Goal: Transaction & Acquisition: Obtain resource

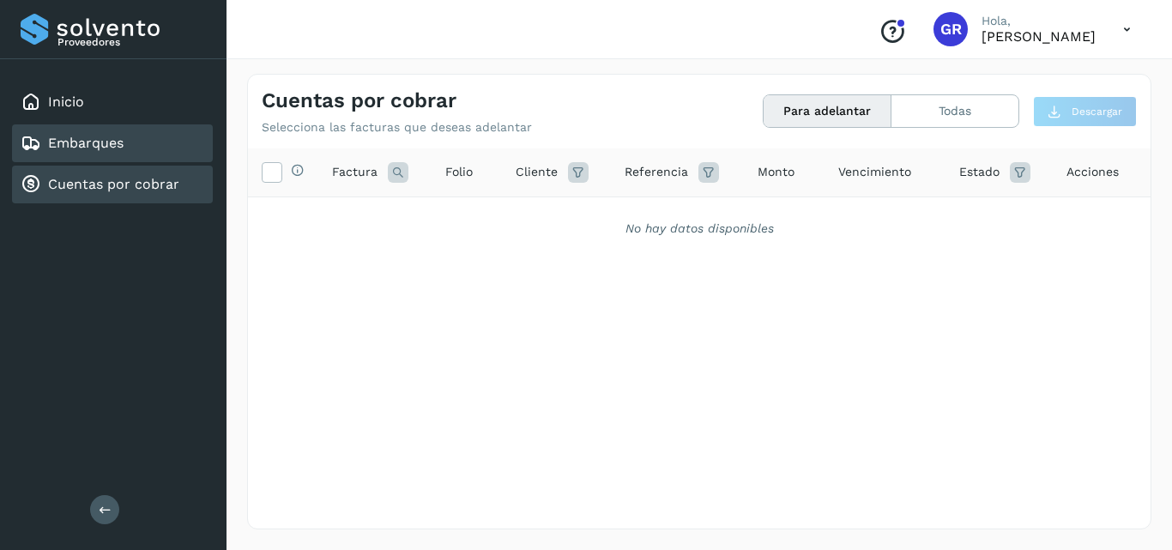
click at [161, 186] on link "Cuentas por cobrar" at bounding box center [113, 184] width 131 height 16
drag, startPoint x: 823, startPoint y: 108, endPoint x: 885, endPoint y: 110, distance: 61.8
click at [824, 108] on button "Para adelantar" at bounding box center [828, 111] width 128 height 32
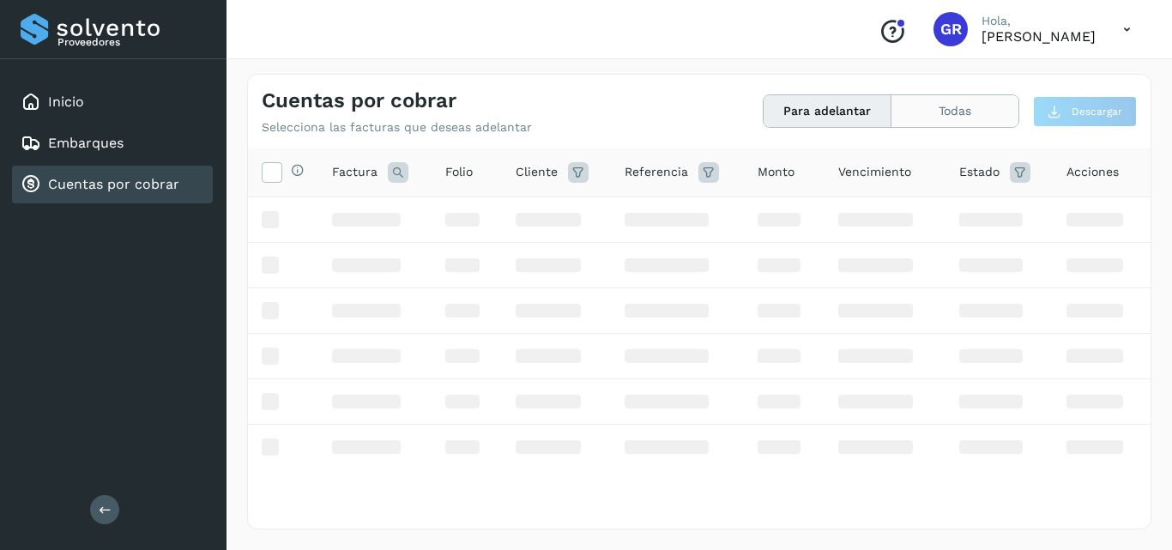
click at [938, 109] on button "Todas" at bounding box center [954, 111] width 127 height 32
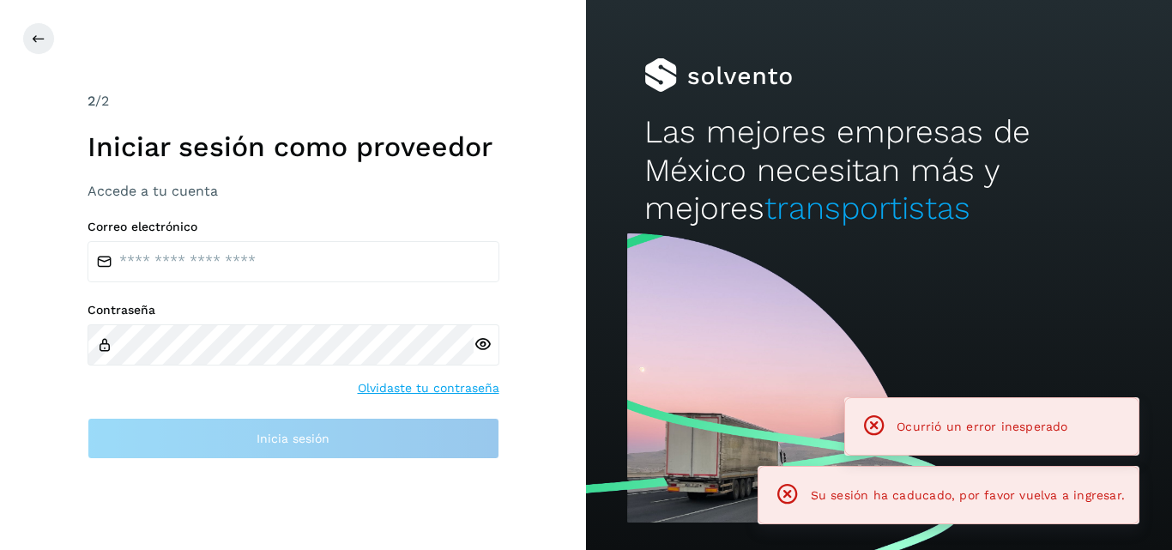
click at [842, 111] on div "Las mejores empresas de México necesitan más y mejores transportistas" at bounding box center [879, 114] width 586 height 228
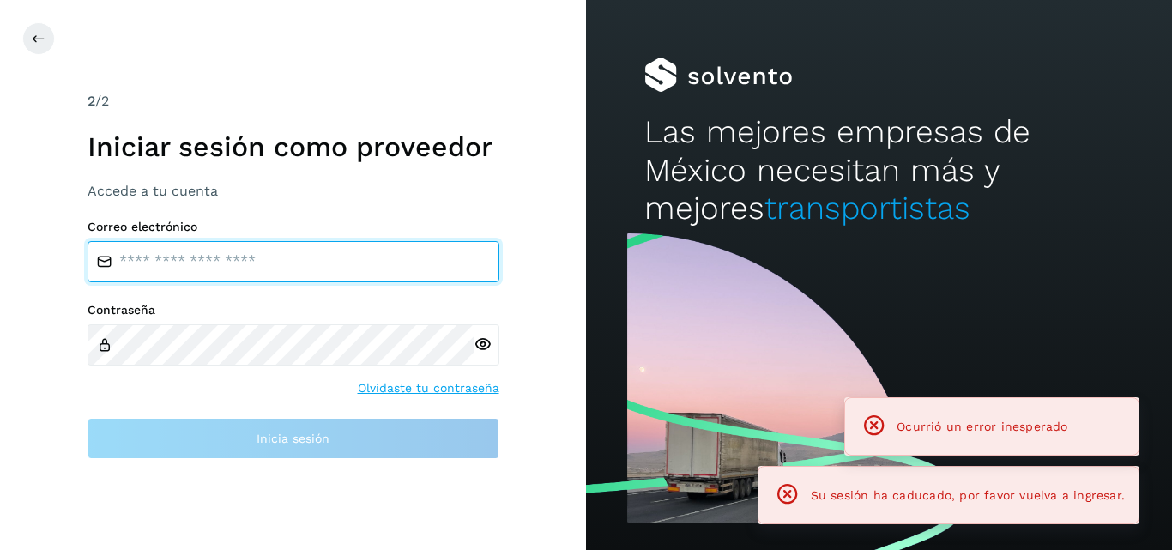
click at [257, 250] on input "email" at bounding box center [294, 261] width 412 height 41
type input "**********"
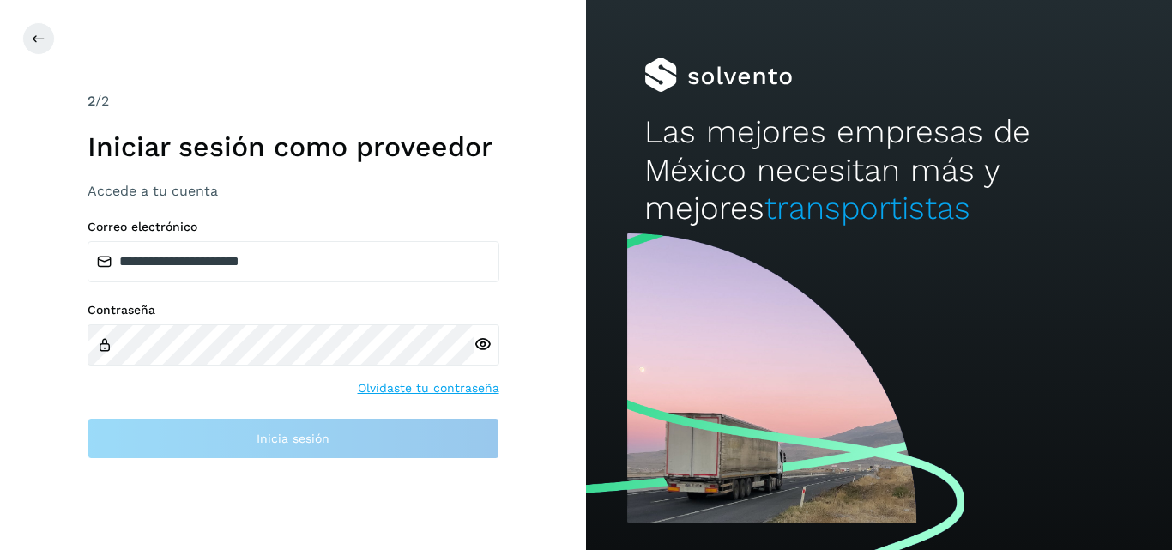
click at [480, 346] on div at bounding box center [487, 344] width 26 height 41
click at [479, 344] on div at bounding box center [487, 344] width 26 height 41
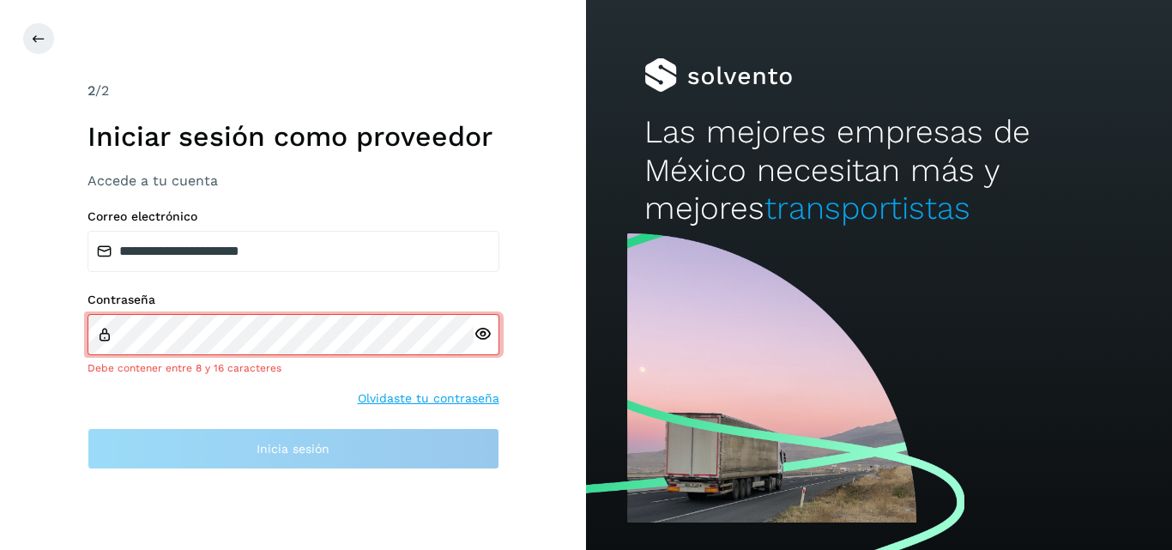
click at [477, 335] on icon at bounding box center [483, 334] width 18 height 18
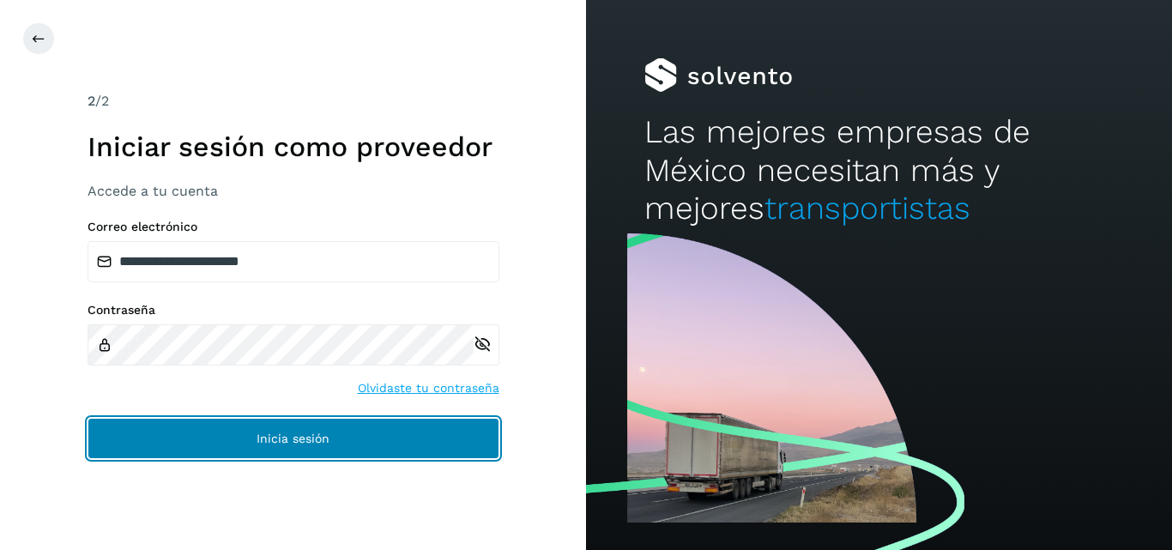
click at [383, 439] on button "Inicia sesión" at bounding box center [294, 438] width 412 height 41
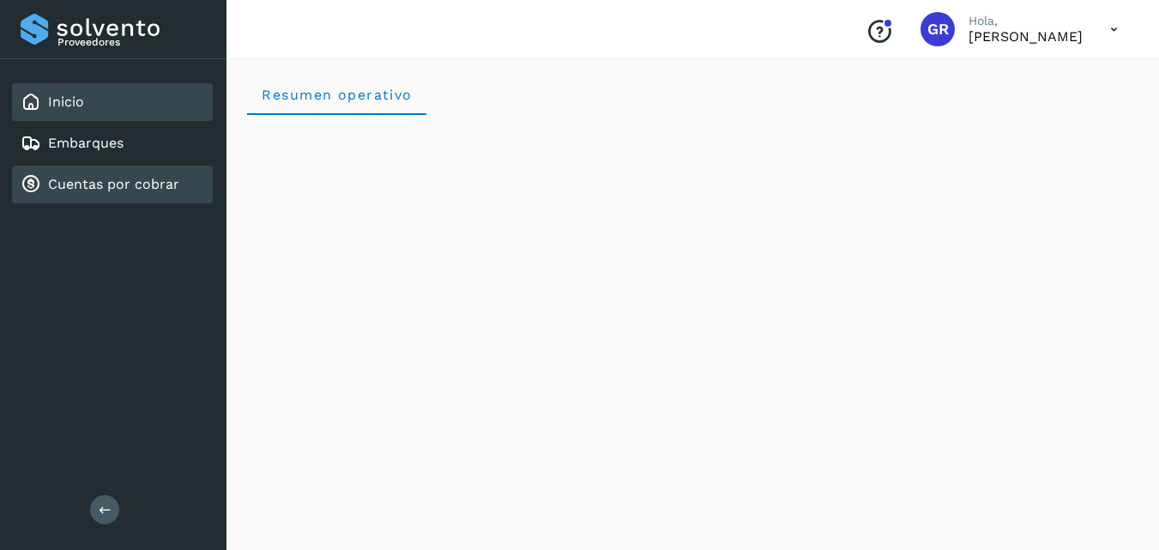
click at [121, 190] on link "Cuentas por cobrar" at bounding box center [113, 184] width 131 height 16
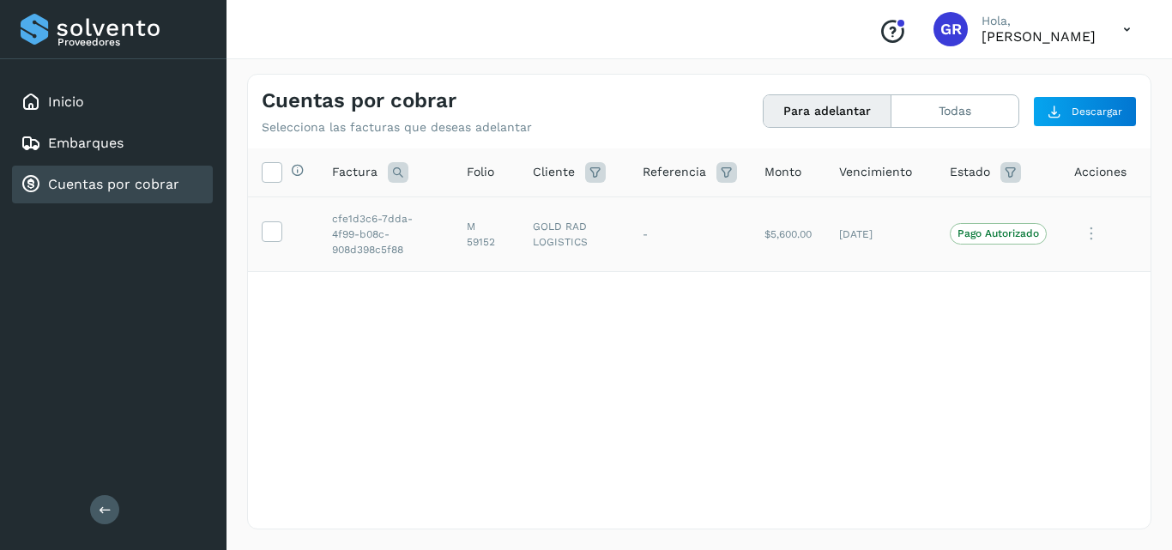
click at [279, 238] on td at bounding box center [283, 233] width 70 height 75
click at [277, 232] on icon at bounding box center [272, 230] width 18 height 18
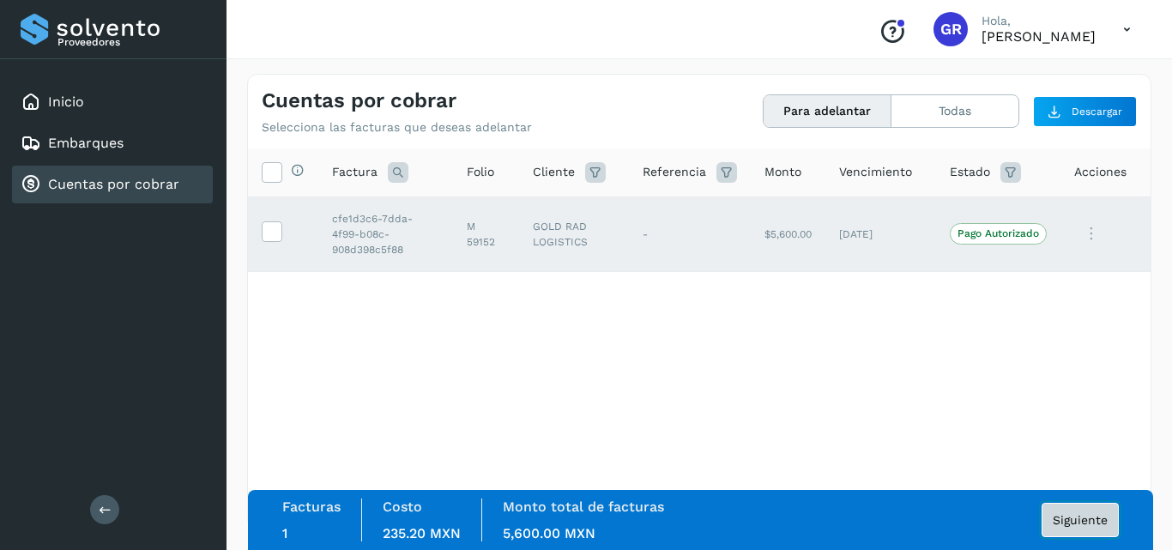
click at [1078, 511] on button "Siguiente" at bounding box center [1080, 520] width 77 height 34
click at [1060, 521] on span "Siguiente" at bounding box center [1080, 520] width 55 height 12
click at [1059, 521] on span "Siguiente" at bounding box center [1080, 520] width 55 height 12
click at [1066, 511] on button "Siguiente" at bounding box center [1080, 520] width 77 height 34
click at [1094, 527] on button "Siguiente" at bounding box center [1080, 520] width 77 height 34
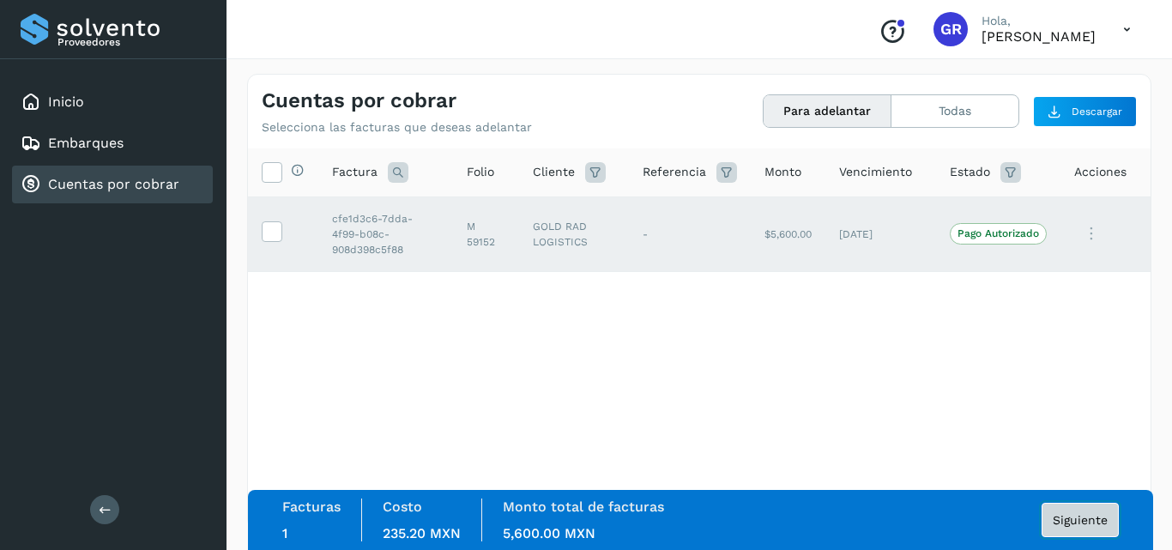
click at [1093, 525] on span "Siguiente" at bounding box center [1080, 520] width 55 height 12
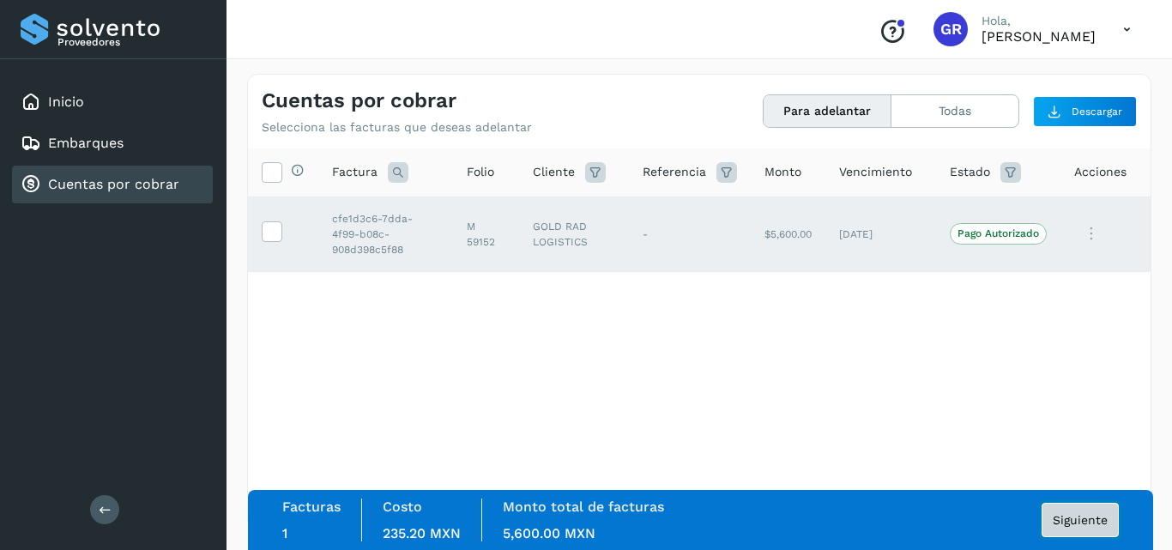
click at [1093, 525] on span "Siguiente" at bounding box center [1080, 520] width 55 height 12
click at [989, 428] on div "Selecciona todas las facturas disponibles para adelanto Factura Folio Cliente R…" at bounding box center [699, 303] width 903 height 310
click at [839, 112] on button "Para adelantar" at bounding box center [828, 111] width 128 height 32
click at [1078, 528] on button "Siguiente" at bounding box center [1080, 520] width 77 height 34
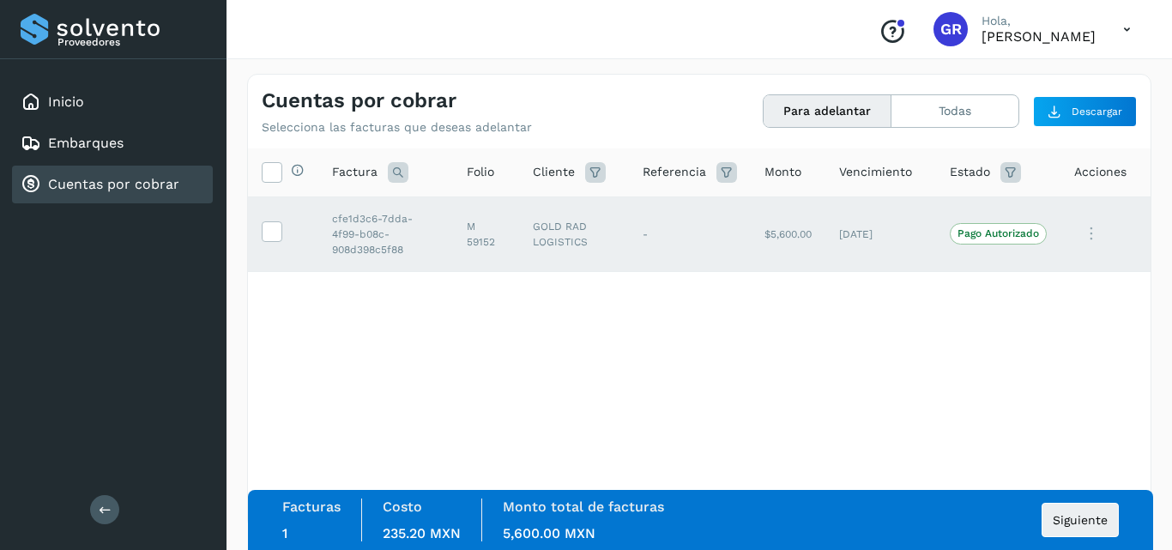
drag, startPoint x: 756, startPoint y: 224, endPoint x: 746, endPoint y: 230, distance: 11.2
click at [753, 225] on td "$5,600.00" at bounding box center [788, 233] width 75 height 75
click at [1073, 516] on span "Siguiente" at bounding box center [1080, 520] width 55 height 12
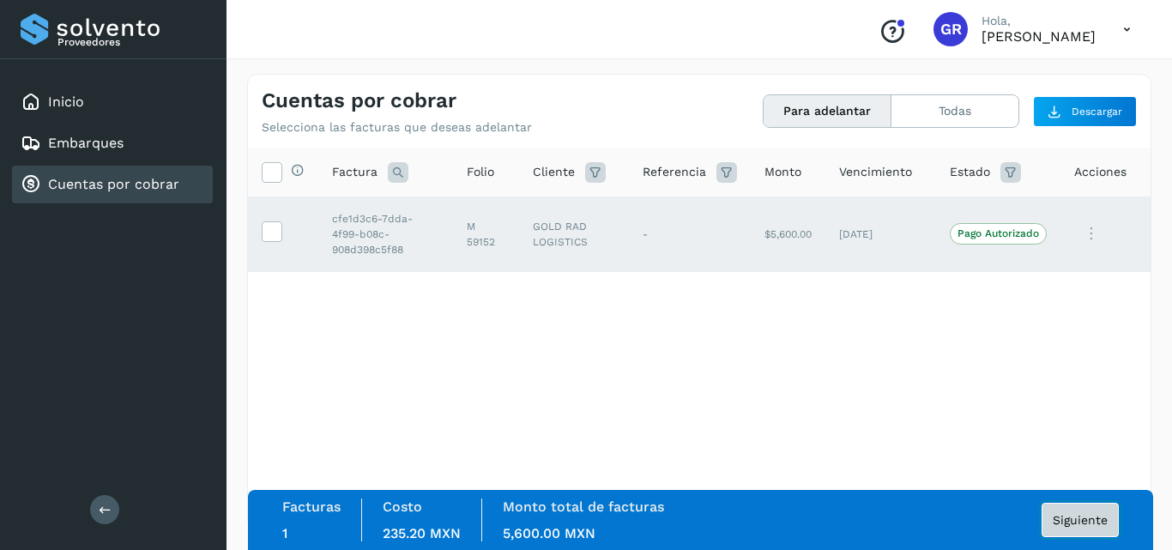
click at [1073, 516] on span "Siguiente" at bounding box center [1080, 520] width 55 height 12
click at [1093, 232] on icon at bounding box center [1091, 233] width 34 height 35
click at [855, 365] on div at bounding box center [586, 275] width 1172 height 550
click at [1055, 521] on span "Siguiente" at bounding box center [1080, 520] width 55 height 12
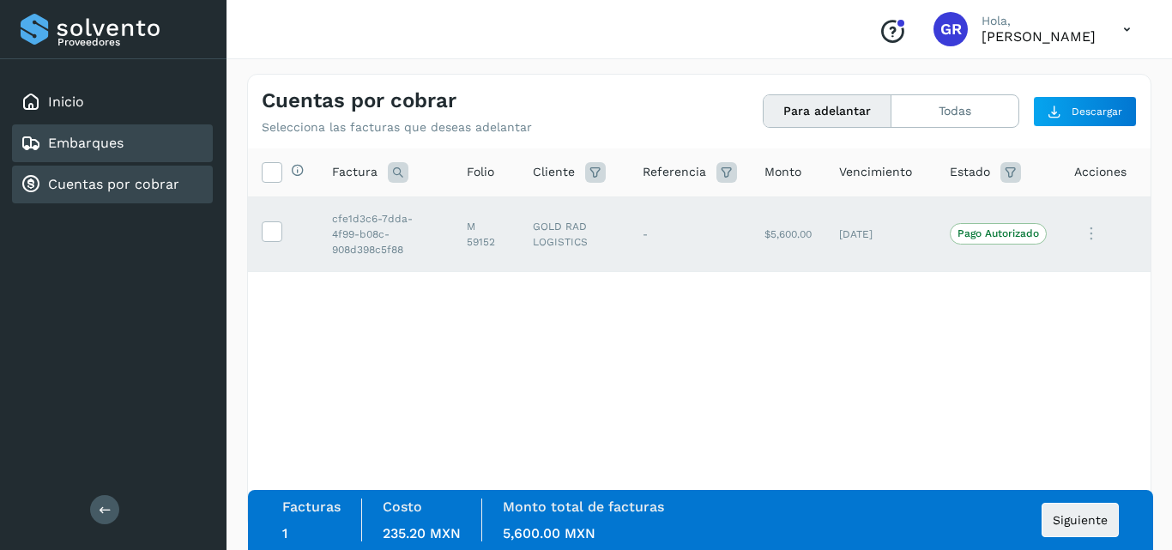
click at [121, 143] on link "Embarques" at bounding box center [85, 143] width 75 height 16
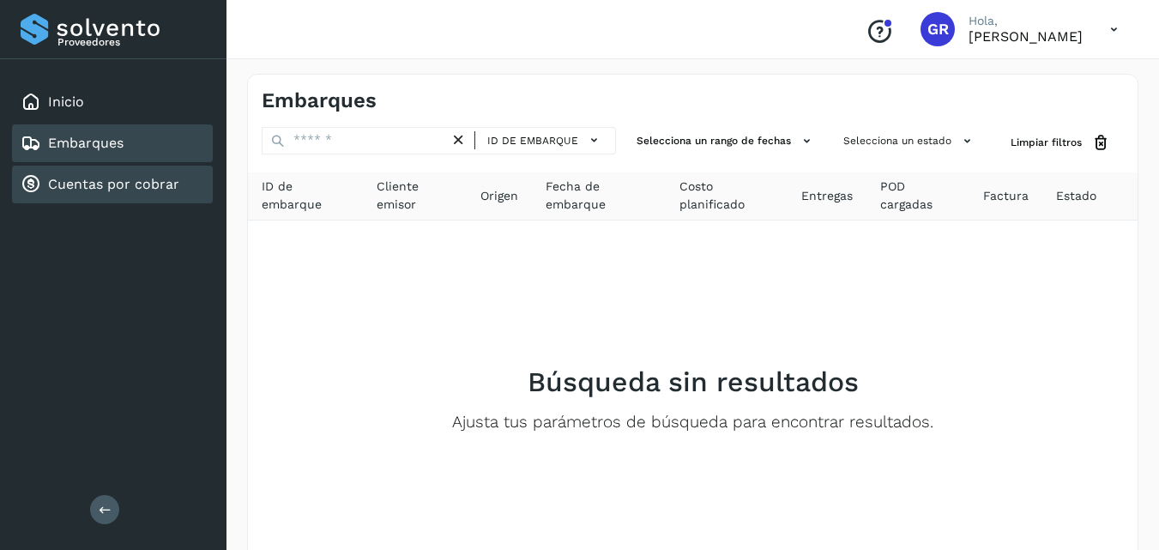
click at [123, 183] on link "Cuentas por cobrar" at bounding box center [113, 184] width 131 height 16
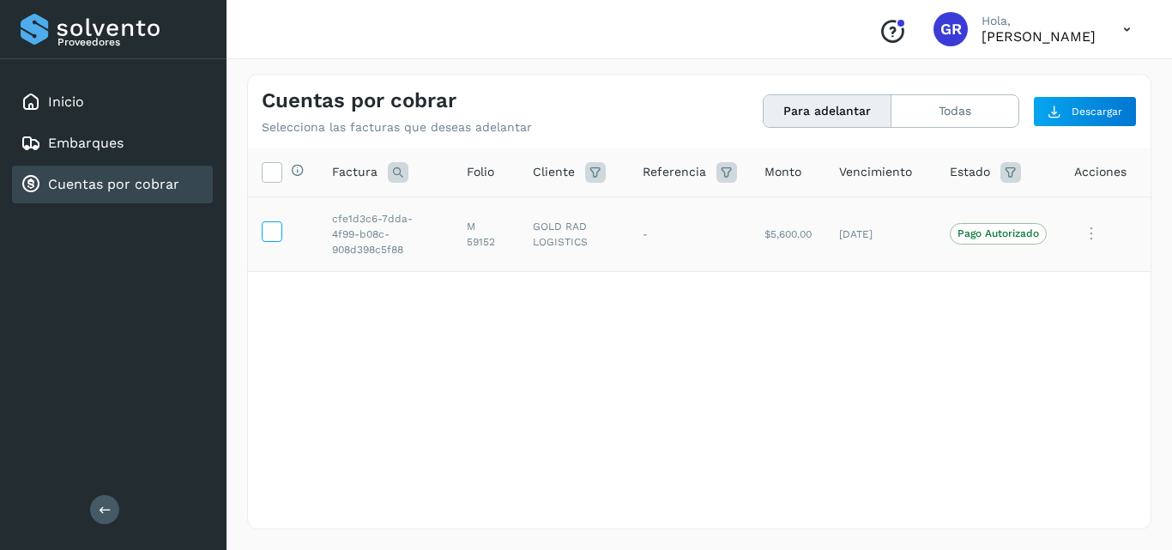
click at [272, 229] on icon at bounding box center [272, 230] width 18 height 18
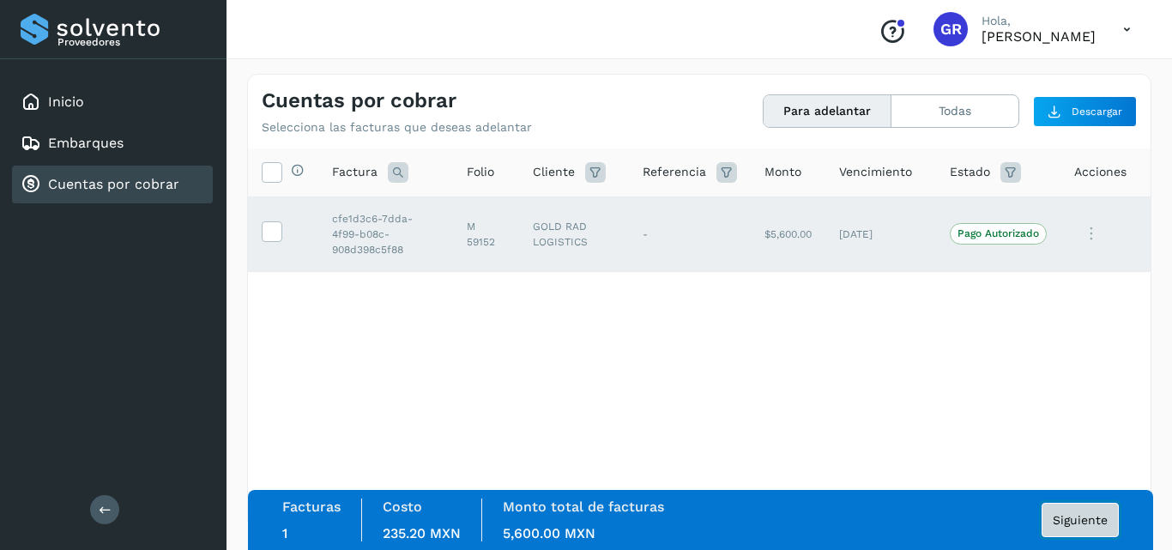
click at [1066, 510] on button "Siguiente" at bounding box center [1080, 520] width 77 height 34
drag, startPoint x: 1066, startPoint y: 520, endPoint x: 1171, endPoint y: 522, distance: 104.7
click at [1171, 522] on div "Cuentas por cobrar Selecciona las facturas que deseas adelantar Para adelantar …" at bounding box center [698, 301] width 945 height 497
click at [1171, 528] on div "Cuentas por cobrar Selecciona las facturas que deseas adelantar Para adelantar …" at bounding box center [698, 301] width 945 height 497
click at [1115, 510] on button "Siguiente" at bounding box center [1080, 520] width 77 height 34
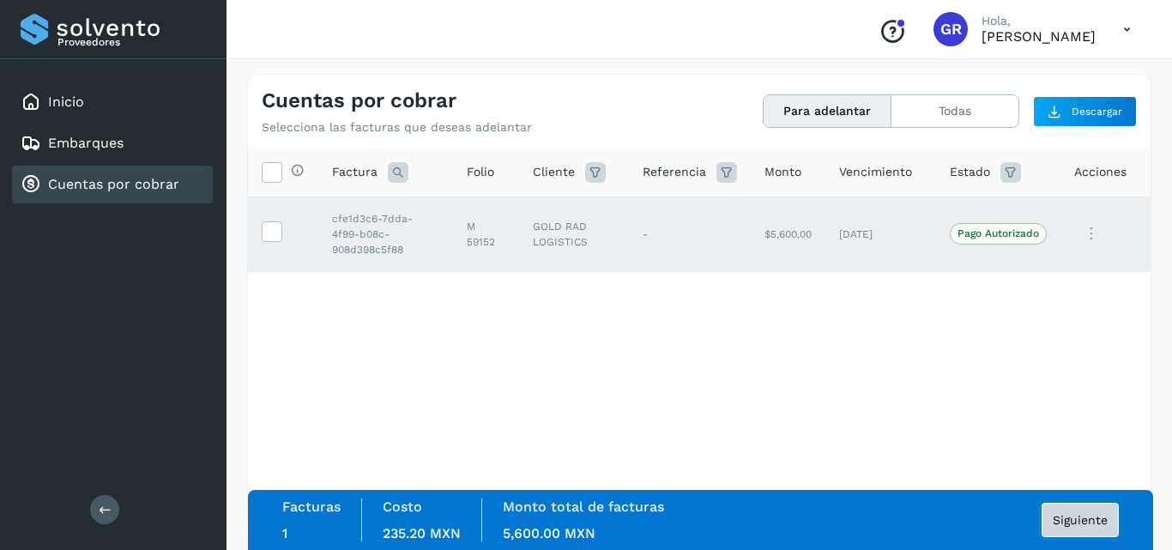
click at [1102, 516] on span "Siguiente" at bounding box center [1080, 520] width 55 height 12
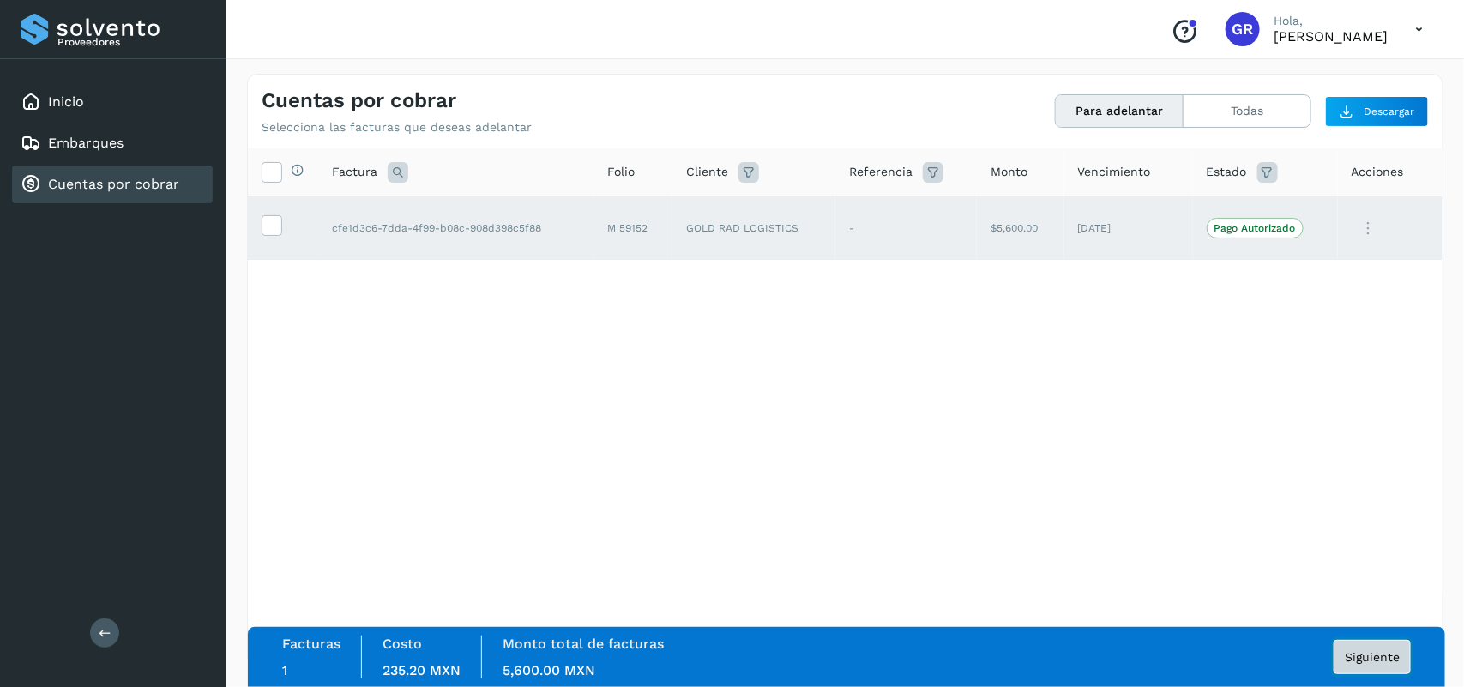
click at [1171, 549] on span "Siguiente" at bounding box center [1372, 657] width 55 height 12
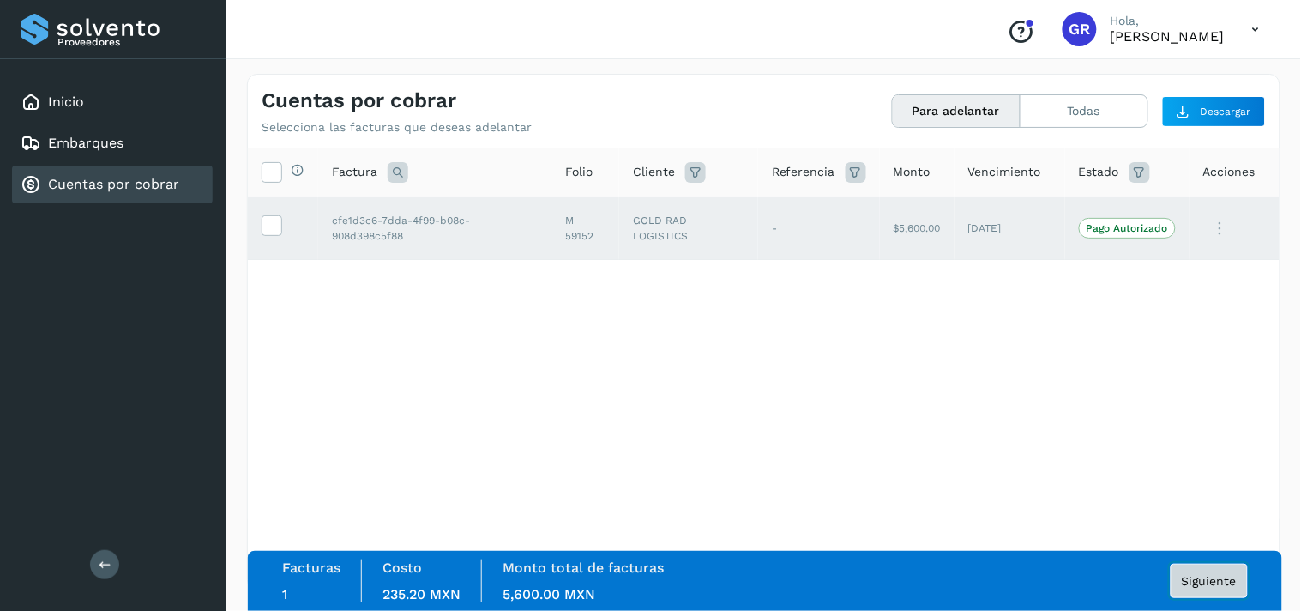
click at [1171, 549] on span "Siguiente" at bounding box center [1209, 581] width 55 height 12
click at [990, 395] on div "Selecciona todas las facturas disponibles para adelanto Factura Folio Cliente R…" at bounding box center [764, 333] width 1032 height 371
